Goal: Information Seeking & Learning: Learn about a topic

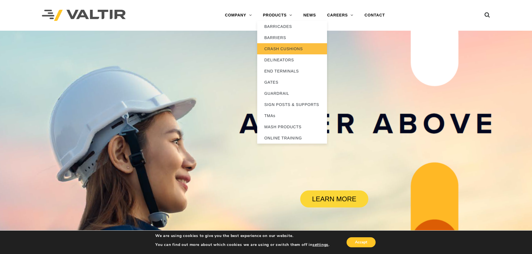
click at [275, 46] on link "CRASH CUSHIONS" at bounding box center [292, 48] width 70 height 11
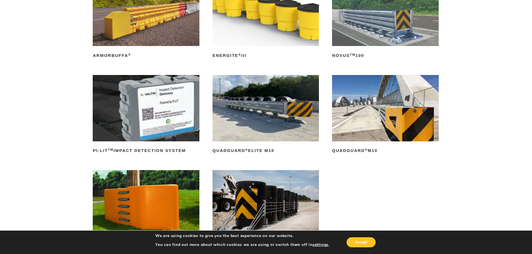
scroll to position [168, 0]
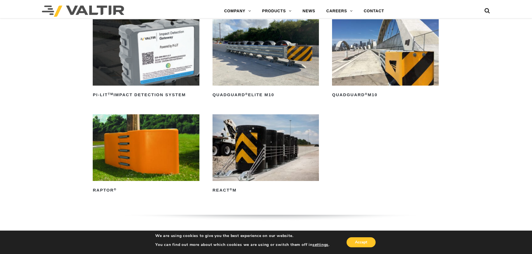
click at [243, 69] on img at bounding box center [266, 52] width 106 height 66
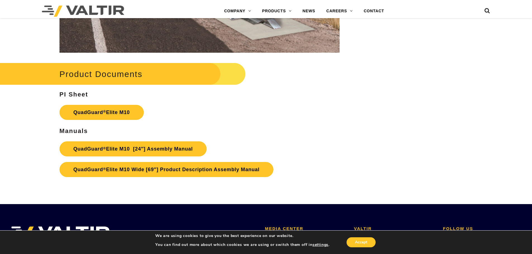
scroll to position [2933, 0]
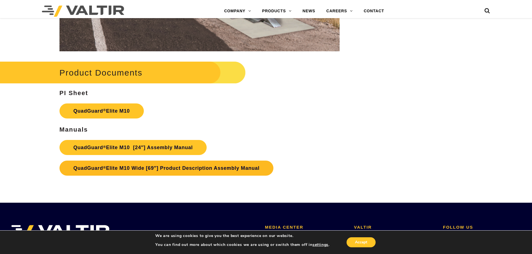
click at [169, 166] on link "QuadGuard ® Elite M10 Wide [69″] Product Description Assembly Manual" at bounding box center [166, 168] width 214 height 15
